Goal: Information Seeking & Learning: Learn about a topic

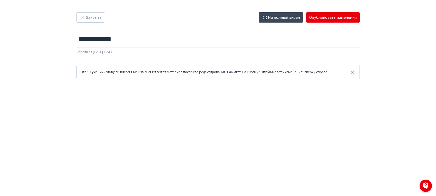
scroll to position [124, 0]
click at [103, 19] on button "Закрыть" at bounding box center [90, 17] width 28 height 10
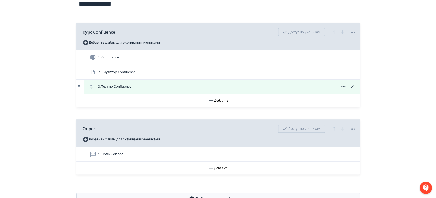
scroll to position [85, 0]
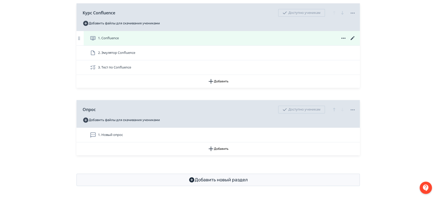
click at [173, 42] on div "1. Confluence" at bounding box center [222, 38] width 276 height 14
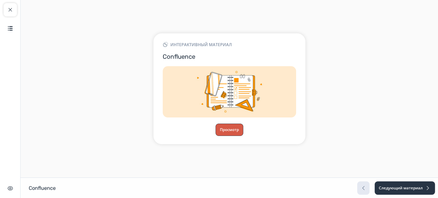
click at [227, 131] on button "Просмотр" at bounding box center [230, 130] width 28 height 12
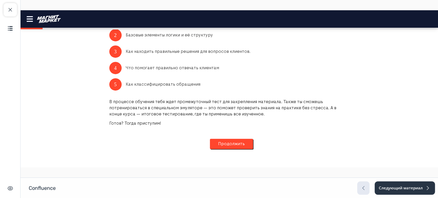
scroll to position [183, 0]
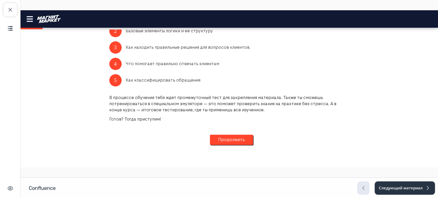
click at [236, 138] on button "Продолжить" at bounding box center [231, 140] width 43 height 10
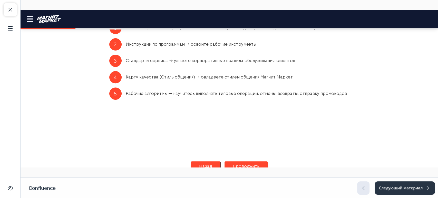
scroll to position [129, 0]
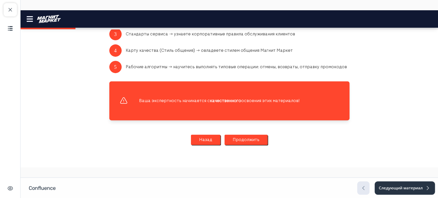
click at [240, 141] on button "Продолжить" at bounding box center [246, 140] width 43 height 10
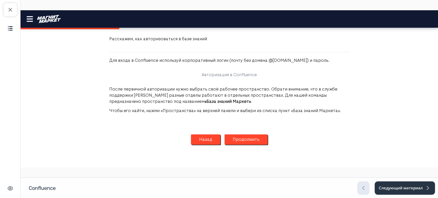
scroll to position [302, 0]
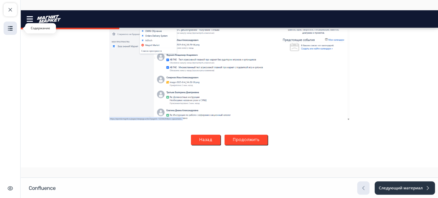
click at [8, 28] on img "button" at bounding box center [10, 28] width 6 height 6
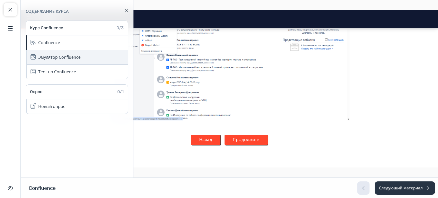
click at [64, 59] on div "Эмулятор Confluence" at bounding box center [59, 57] width 42 height 6
